Goal: Information Seeking & Learning: Learn about a topic

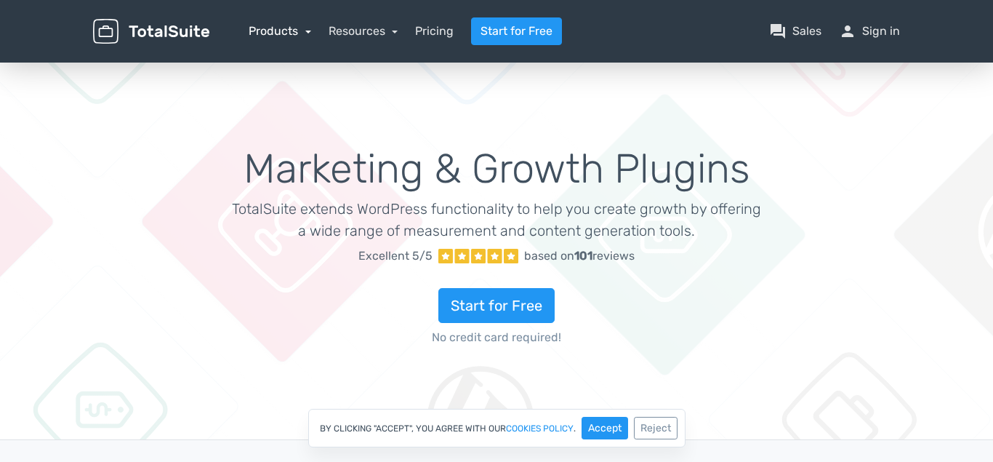
click at [306, 31] on link "Products" at bounding box center [280, 31] width 63 height 14
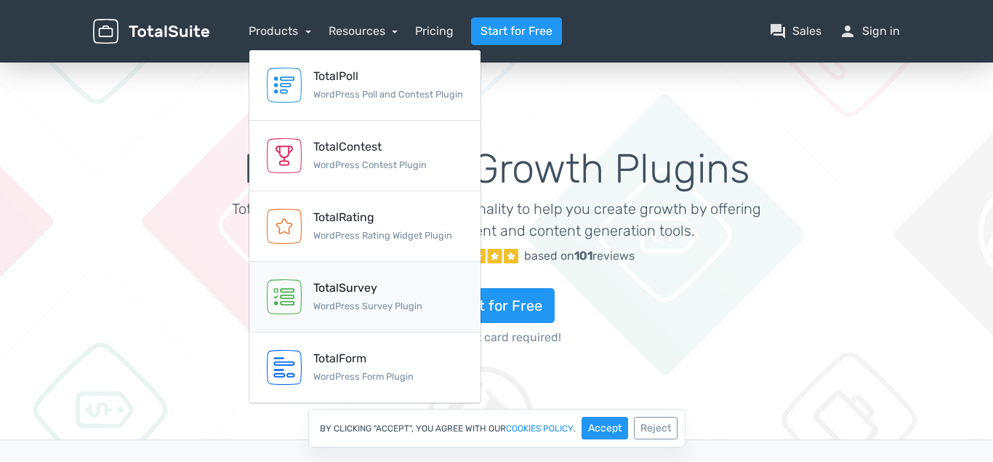
click at [363, 283] on div "TotalSurvey" at bounding box center [367, 287] width 109 height 17
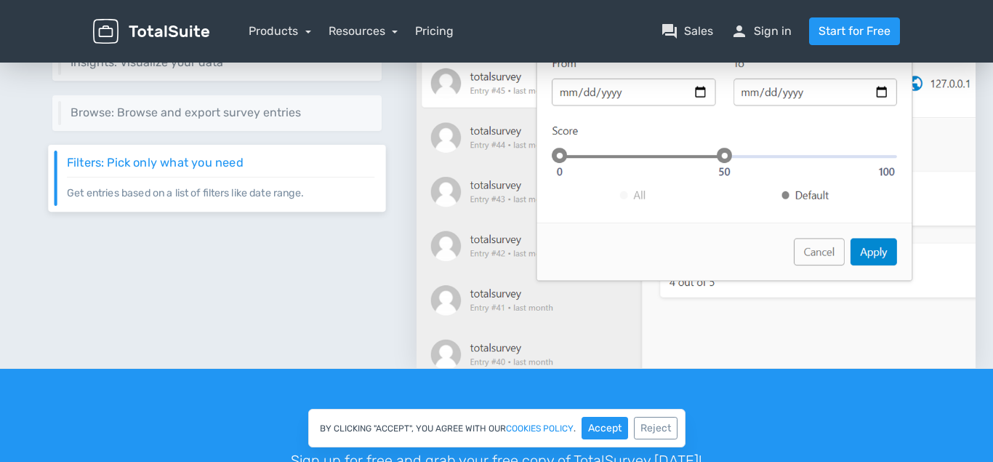
scroll to position [1483, 0]
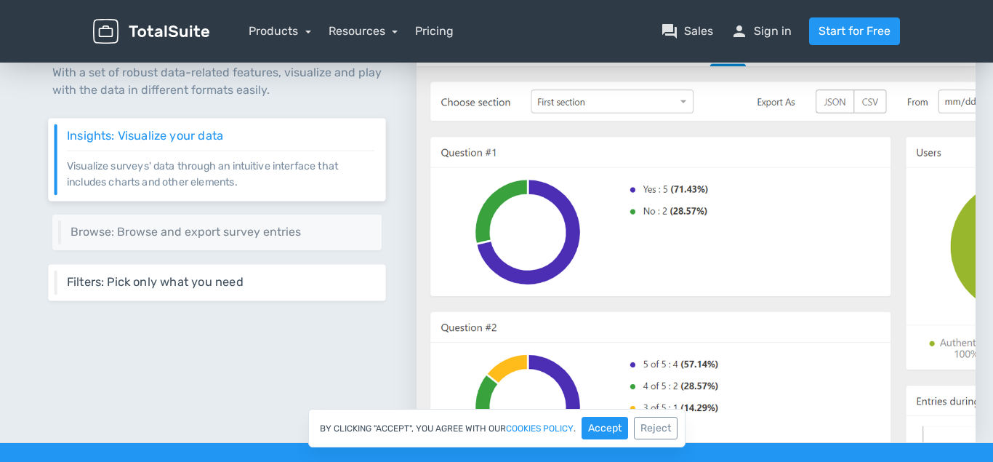
click at [185, 286] on h6 "Filters: Pick only what you need" at bounding box center [221, 281] width 308 height 13
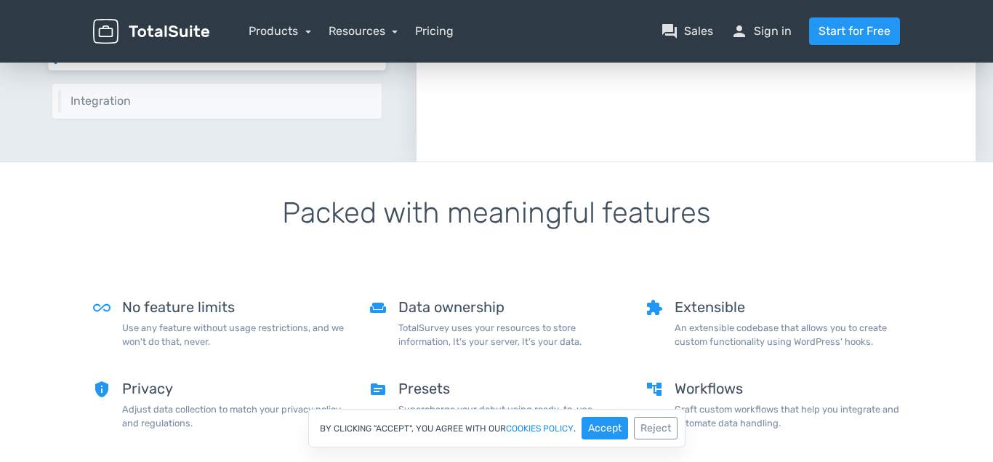
scroll to position [667, 0]
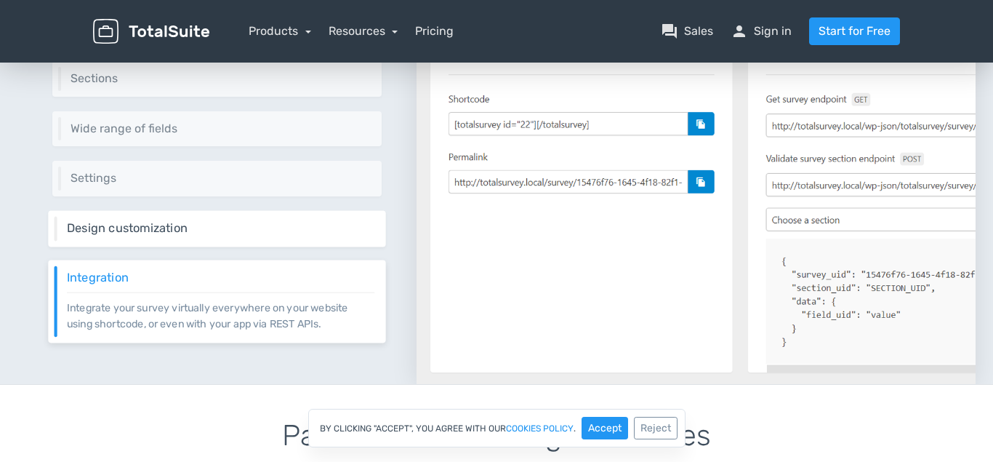
click at [215, 230] on h6 "Design customization" at bounding box center [221, 228] width 308 height 13
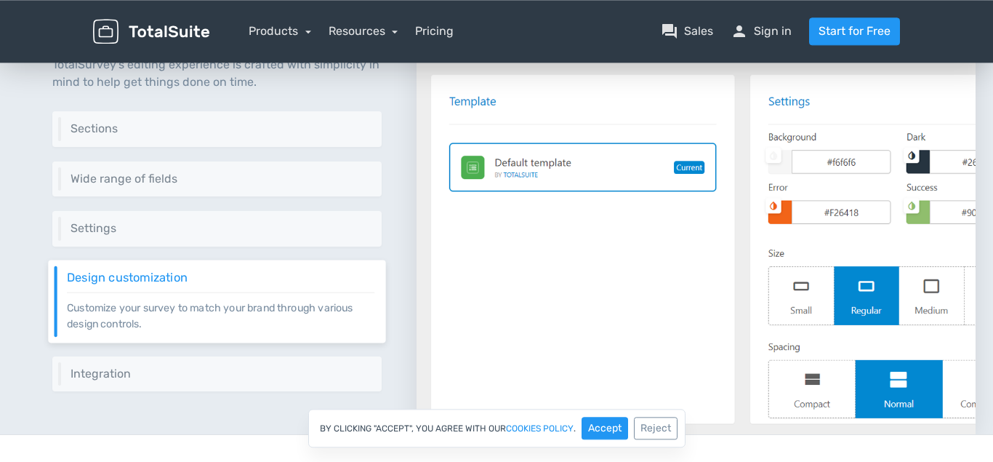
scroll to position [593, 0]
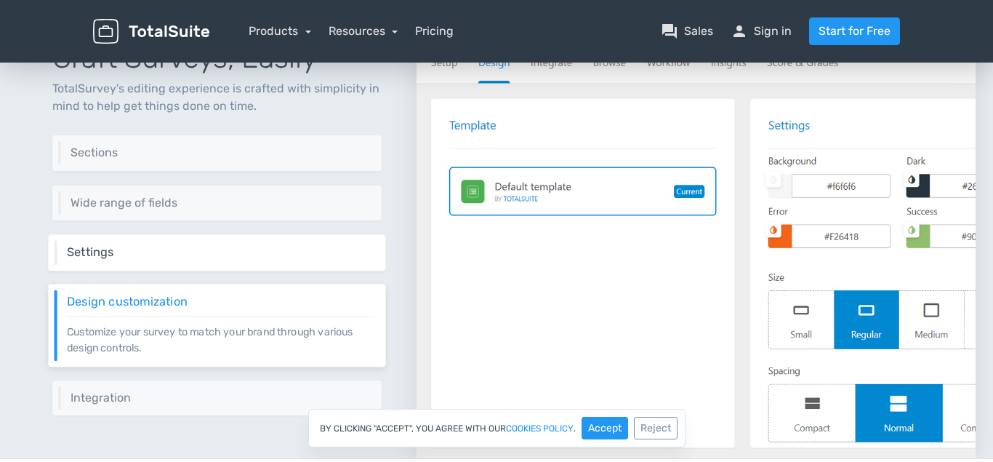
click at [205, 255] on h6 "Settings" at bounding box center [221, 252] width 308 height 13
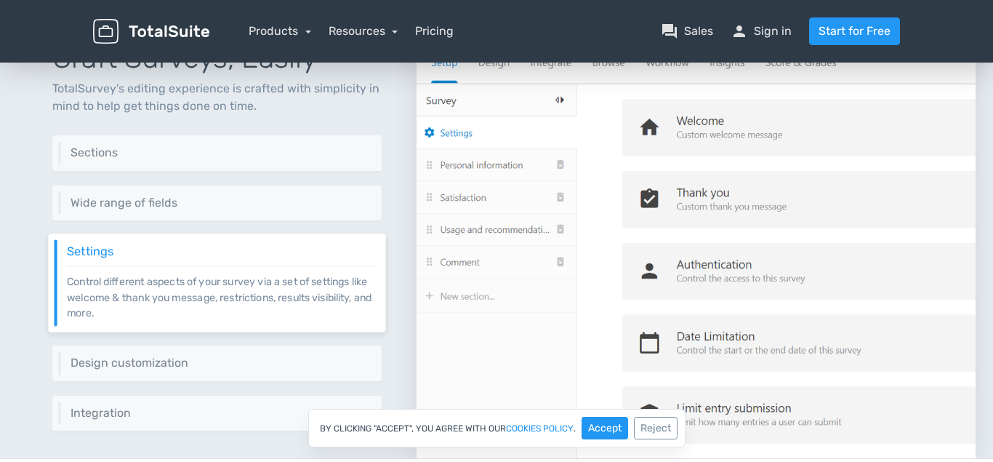
scroll to position [519, 0]
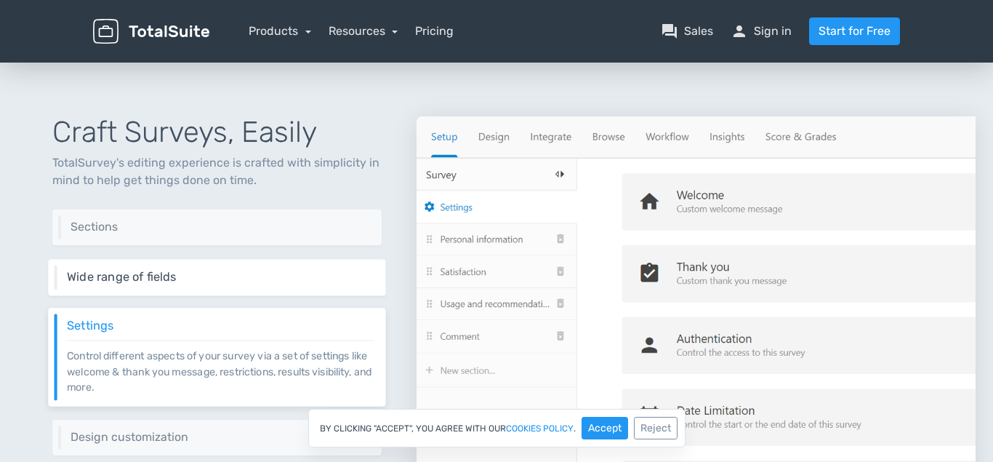
click at [203, 267] on div "Wide range of fields TotalSurvey offers a rich range of fields to collect diffe…" at bounding box center [216, 277] width 337 height 36
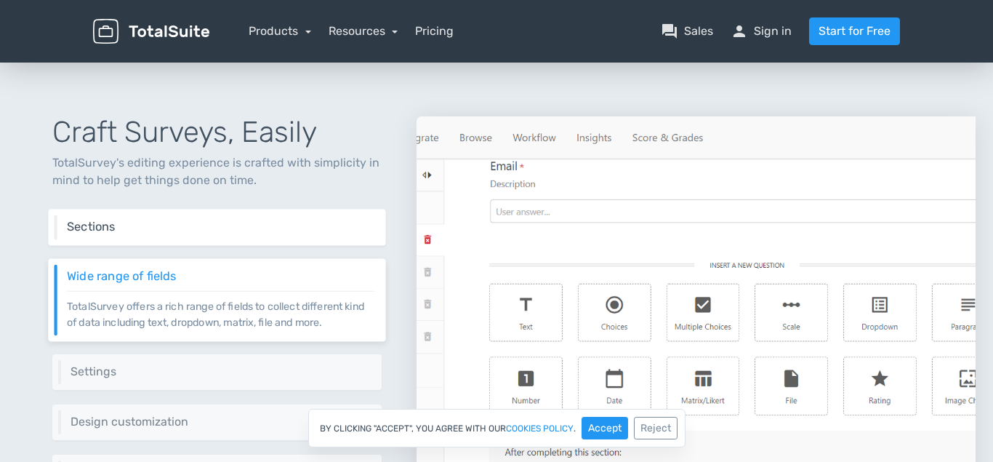
click at [213, 238] on div "Sections Sections are a great way to group related questions. You can also use …" at bounding box center [216, 227] width 337 height 36
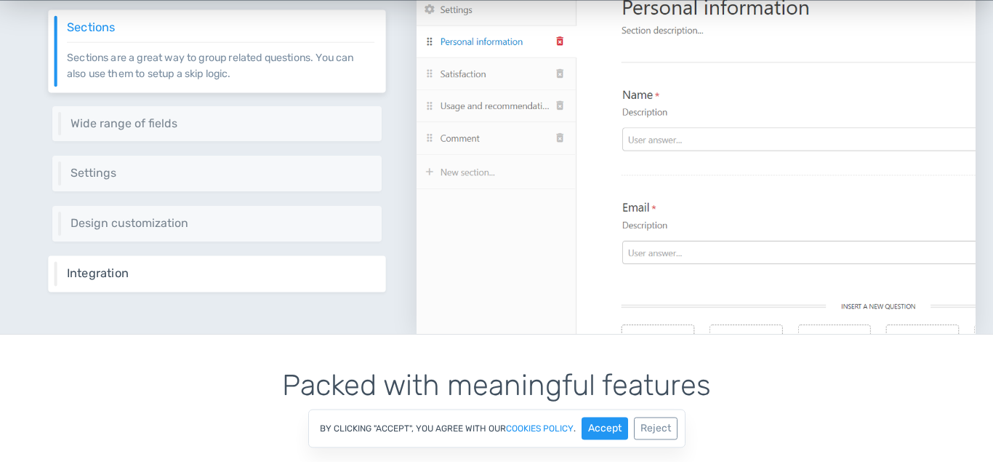
scroll to position [742, 0]
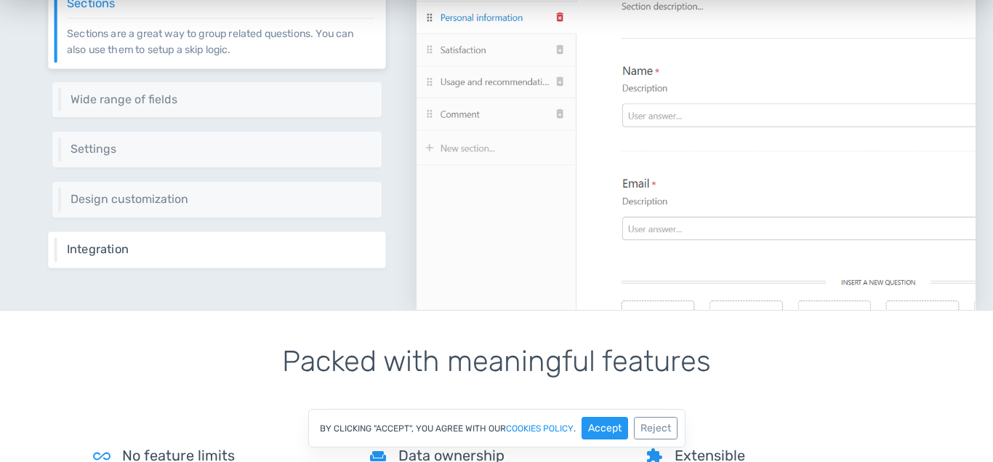
click at [166, 254] on h6 "Integration" at bounding box center [221, 248] width 308 height 13
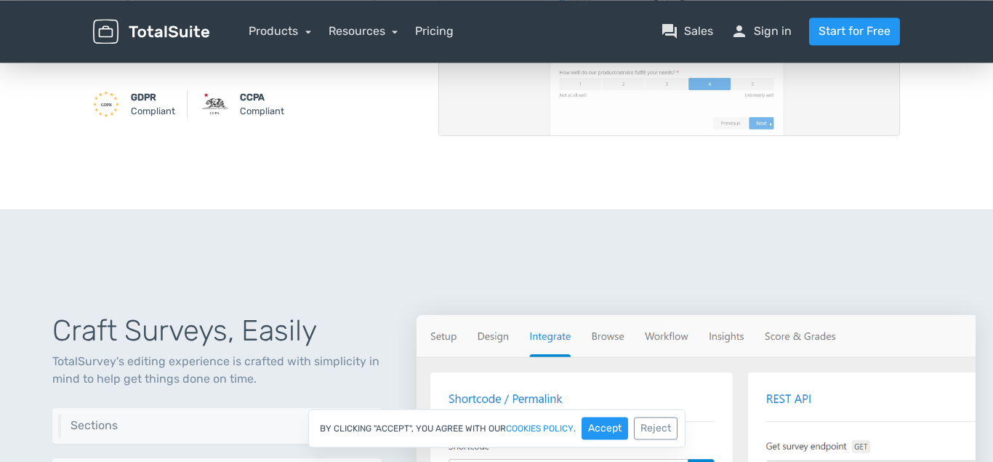
scroll to position [297, 0]
